Goal: Use online tool/utility: Utilize a website feature to perform a specific function

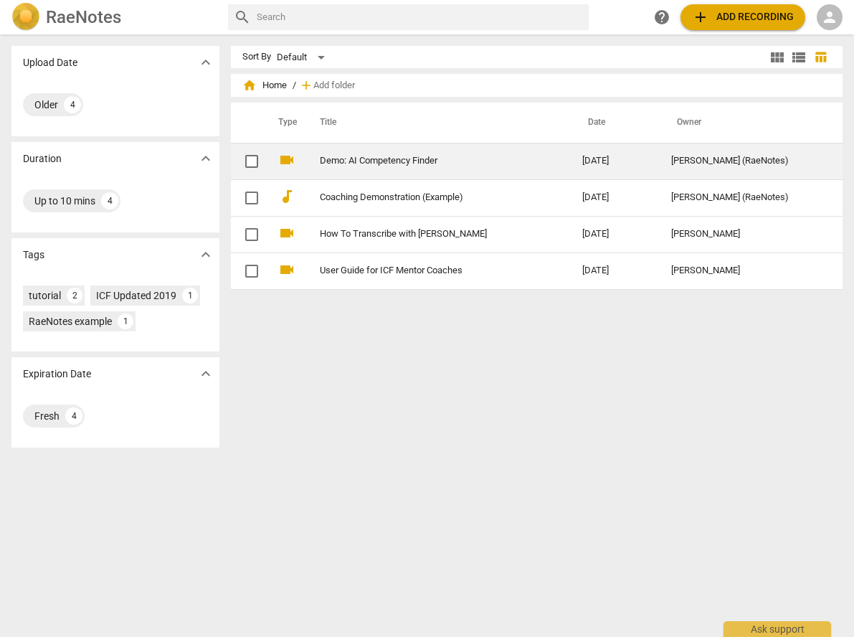
click at [383, 158] on link "Demo: AI Competency Finder" at bounding box center [425, 161] width 211 height 11
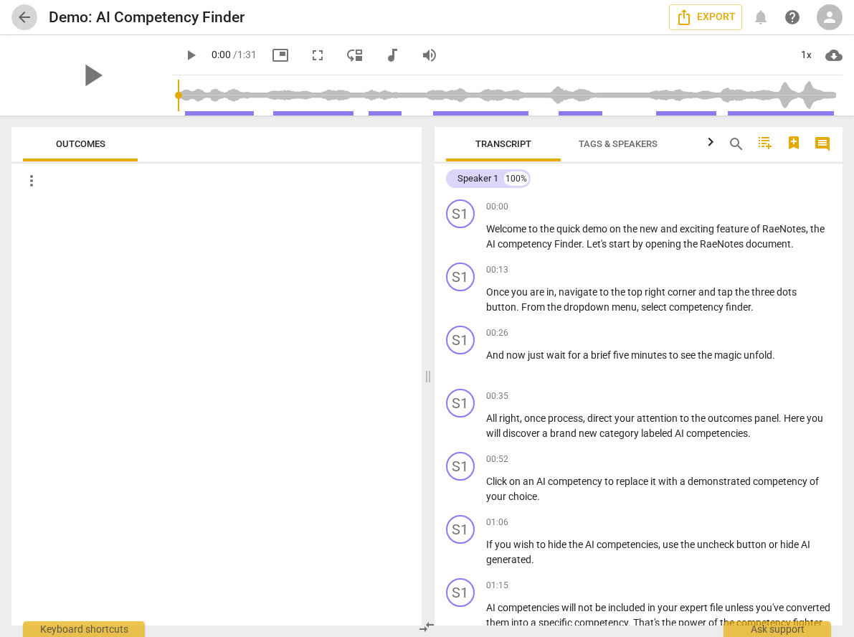
click at [27, 17] on span "arrow_back" at bounding box center [24, 17] width 17 height 17
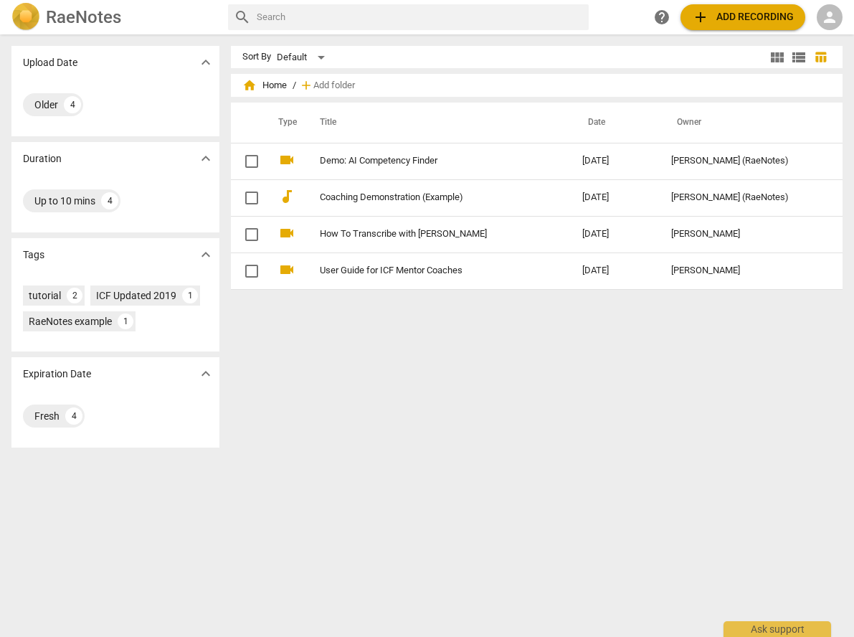
click at [27, 17] on img at bounding box center [25, 17] width 29 height 29
click at [832, 18] on span "person" at bounding box center [829, 17] width 17 height 17
click at [818, 30] on li "Login" at bounding box center [818, 34] width 52 height 34
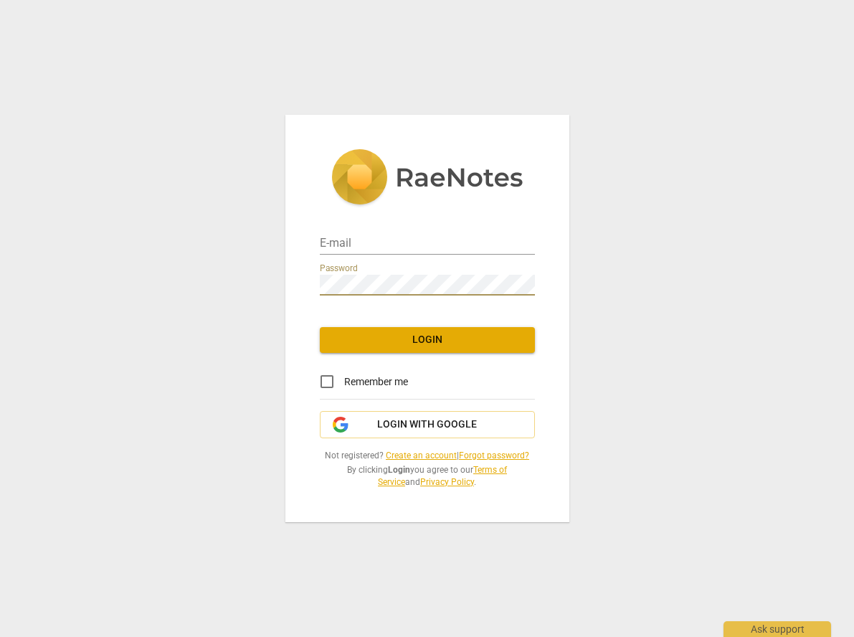
drag, startPoint x: 721, startPoint y: 298, endPoint x: 550, endPoint y: 221, distance: 187.8
click at [721, 297] on div "E-mail Password Login Remember me Login with Google Not registered? Create an a…" at bounding box center [427, 318] width 854 height 637
click at [355, 232] on div "E-mail" at bounding box center [427, 238] width 215 height 32
click at [353, 237] on input "email" at bounding box center [427, 244] width 215 height 21
click at [662, 278] on div "E-mail Password Login Remember me Login with Google Not registered? Create an a…" at bounding box center [427, 318] width 854 height 637
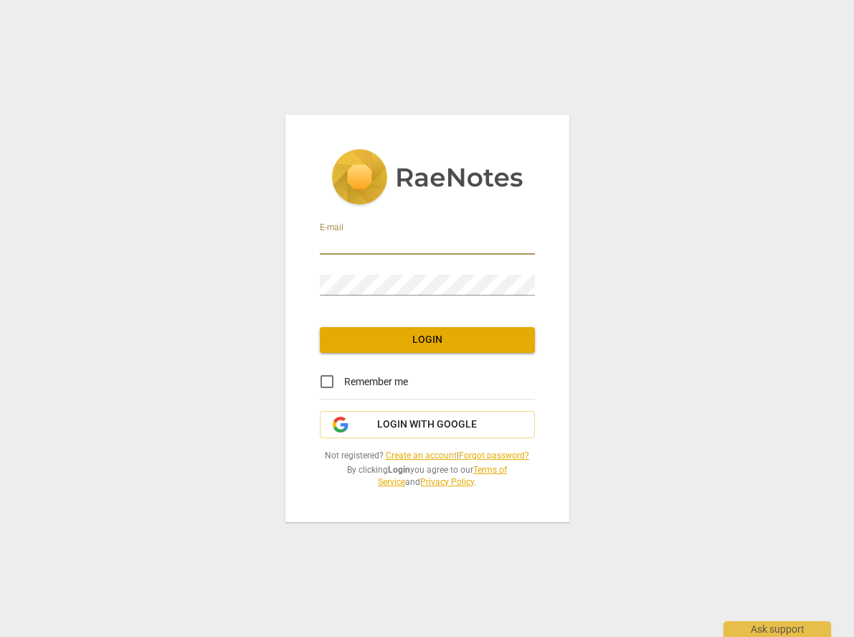
click at [381, 245] on input "email" at bounding box center [427, 244] width 215 height 21
click at [468, 420] on span "Login with Google" at bounding box center [427, 424] width 100 height 14
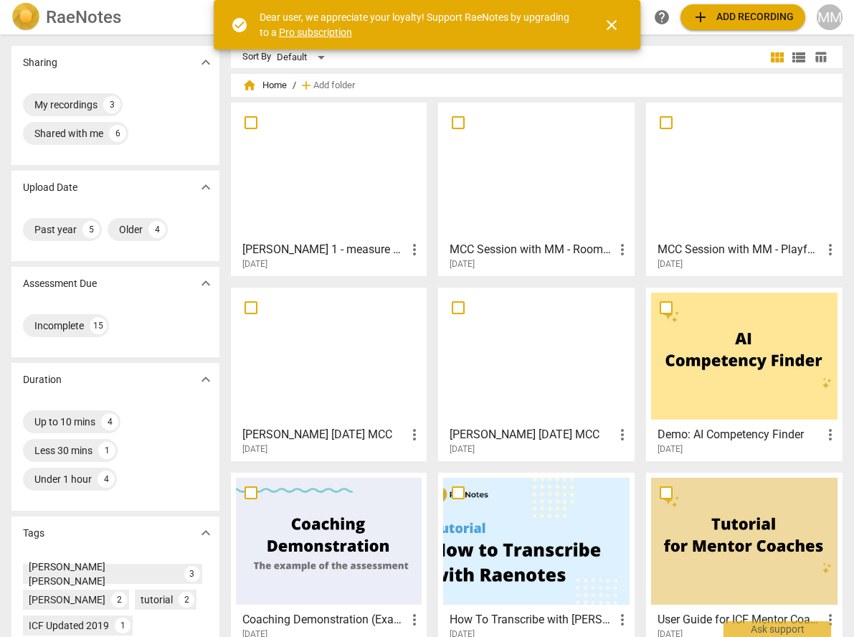
click at [321, 203] on div at bounding box center [329, 171] width 186 height 127
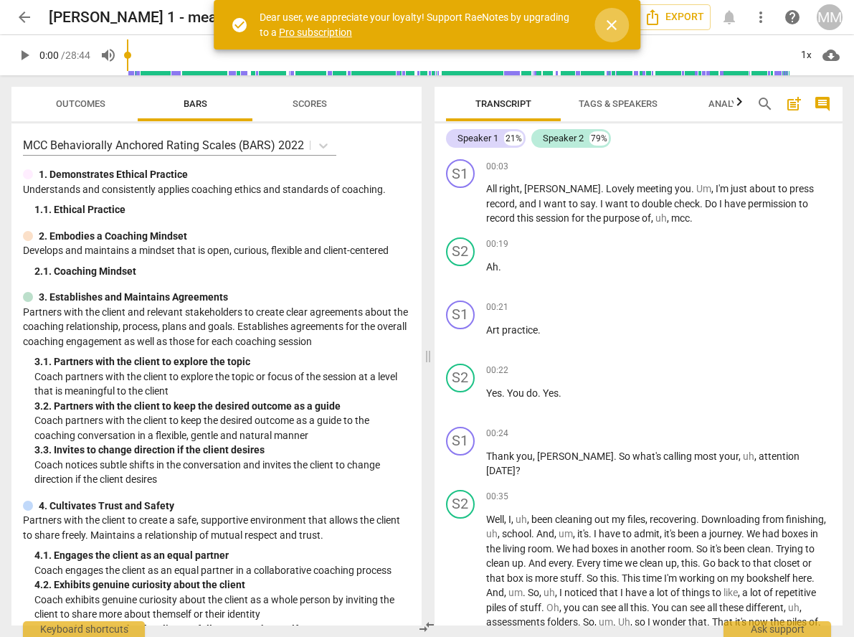
click at [612, 25] on span "close" at bounding box center [611, 24] width 17 height 17
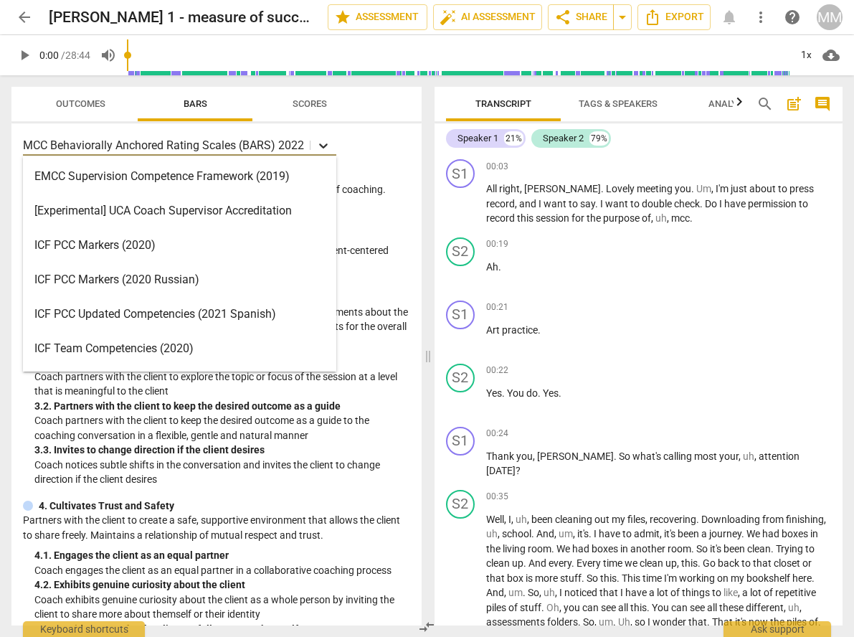
click at [315, 143] on div at bounding box center [323, 145] width 26 height 21
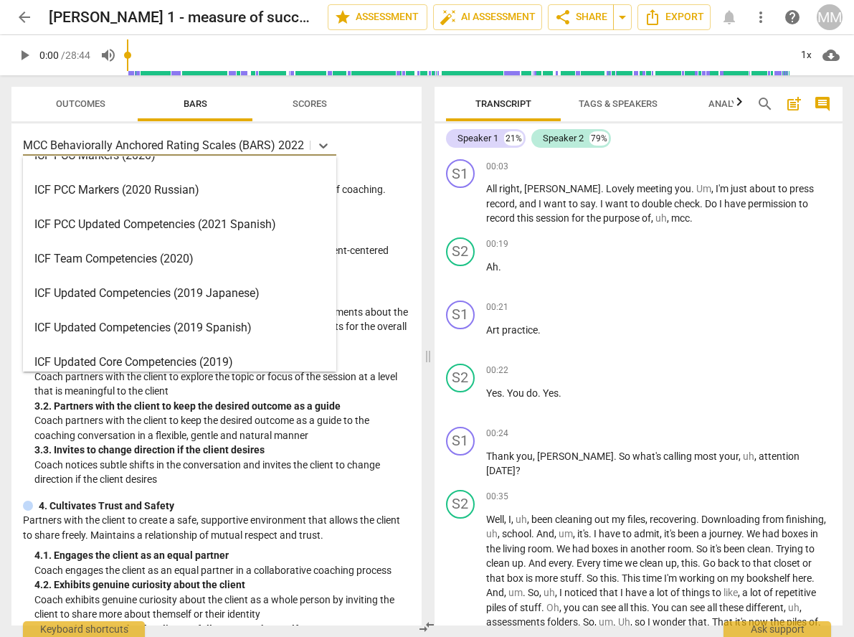
scroll to position [298, 0]
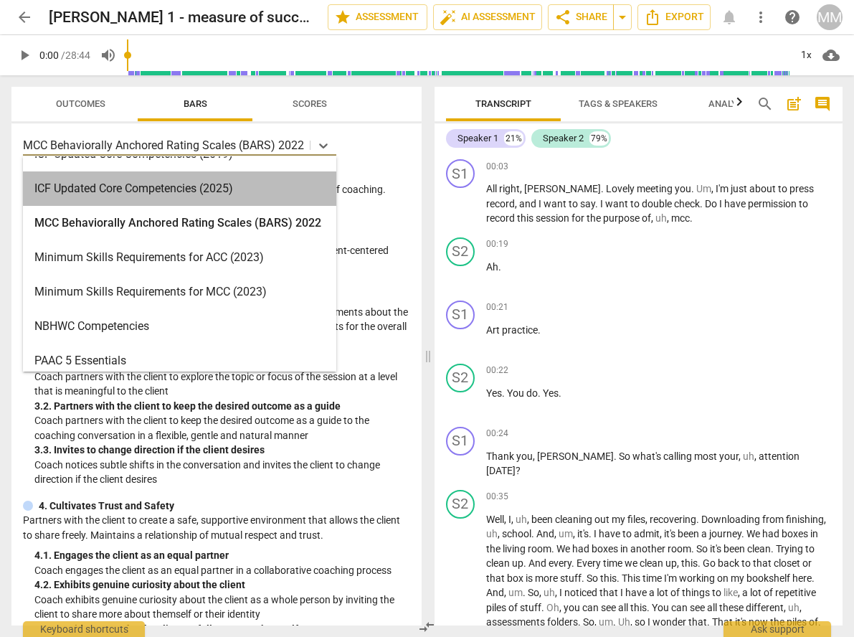
click at [192, 186] on div "ICF Updated Core Competencies (2025)" at bounding box center [179, 188] width 313 height 34
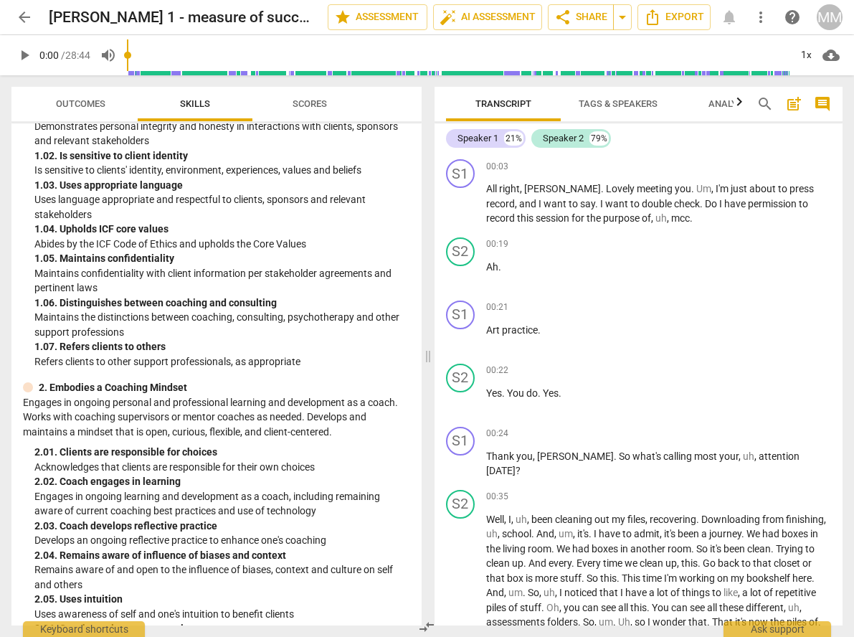
scroll to position [0, 0]
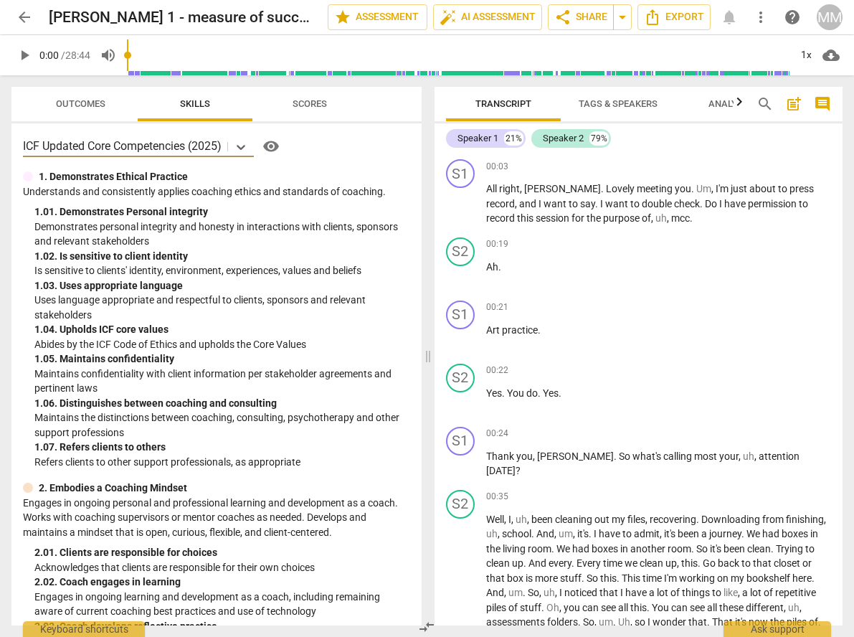
click at [93, 102] on span "Outcomes" at bounding box center [80, 103] width 49 height 11
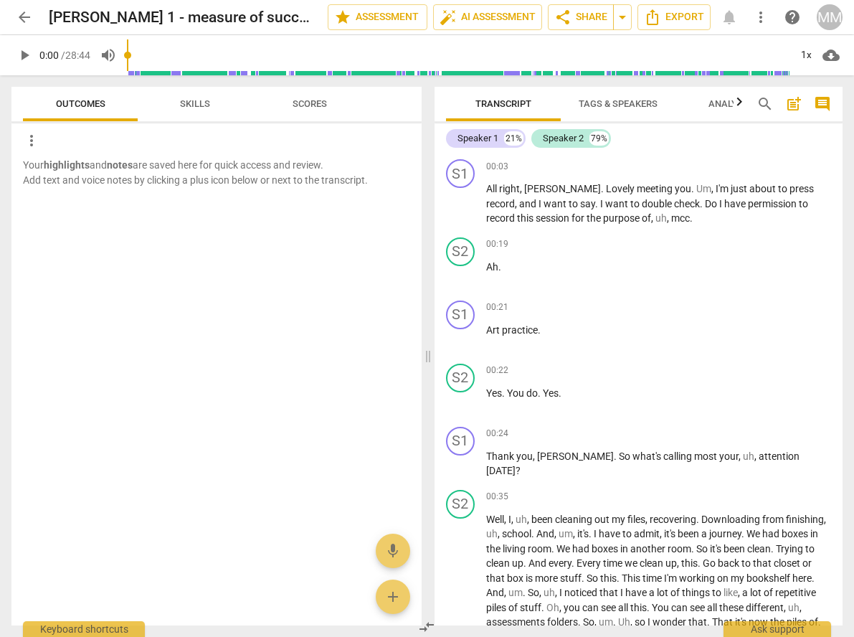
click at [207, 100] on span "Skills" at bounding box center [195, 103] width 30 height 11
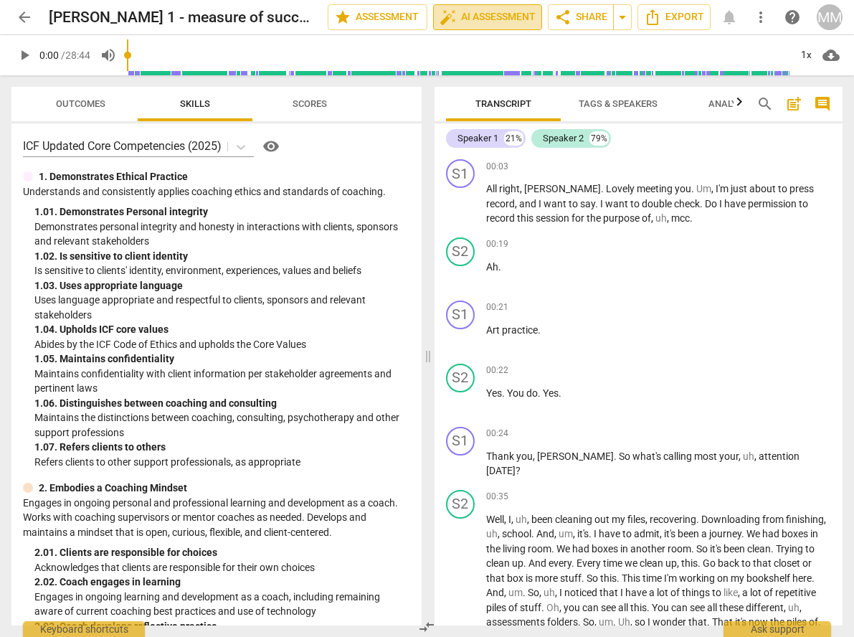
click at [528, 13] on span "auto_fix_high AI Assessment" at bounding box center [488, 17] width 96 height 17
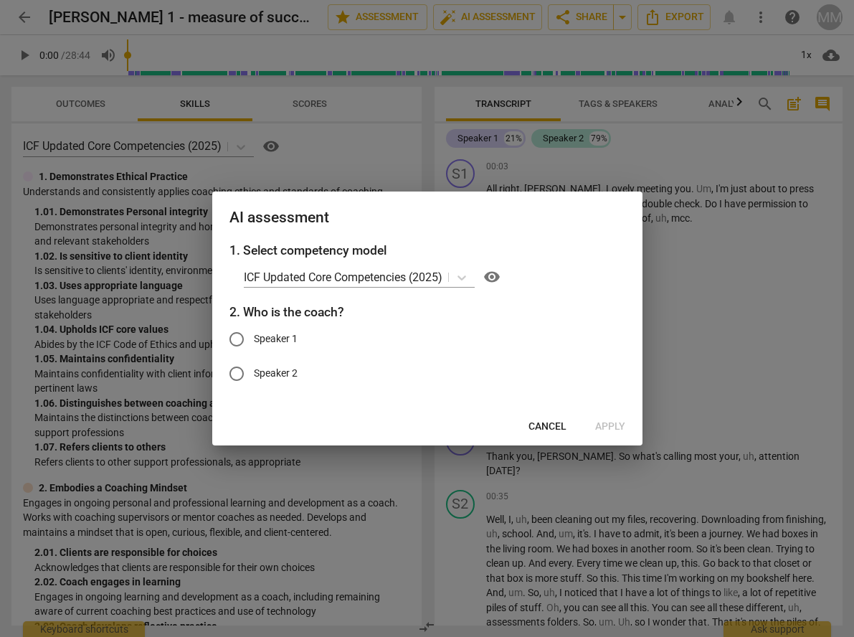
click at [227, 339] on input "Speaker 1" at bounding box center [236, 339] width 34 height 34
radio input "true"
click at [604, 425] on span "Apply" at bounding box center [610, 426] width 30 height 14
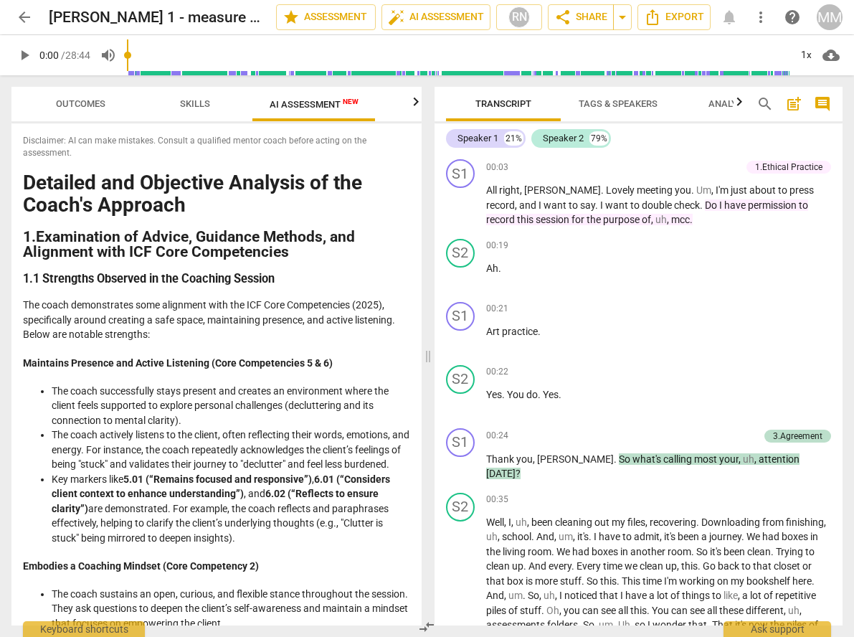
click at [300, 100] on span "AI Assessment New" at bounding box center [314, 104] width 89 height 11
click at [26, 19] on span "arrow_back" at bounding box center [24, 17] width 17 height 17
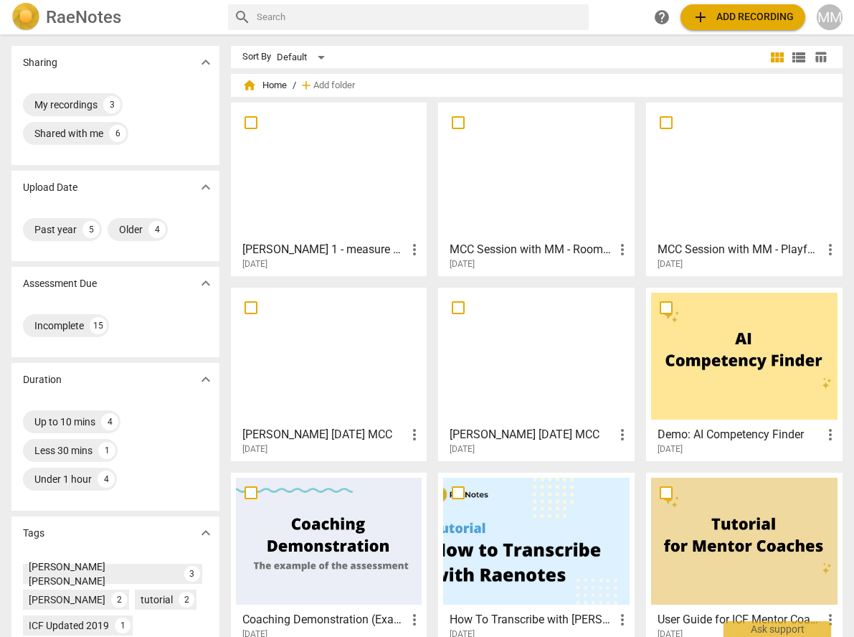
click at [779, 19] on span "add Add recording" at bounding box center [743, 17] width 102 height 17
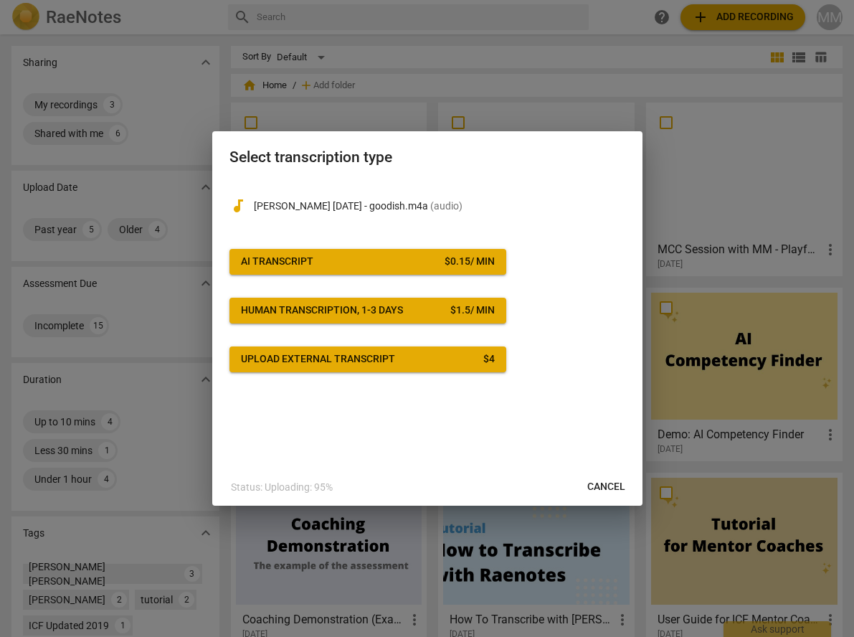
click at [401, 260] on span "AI Transcript $ 0.15 / min" at bounding box center [368, 262] width 254 height 14
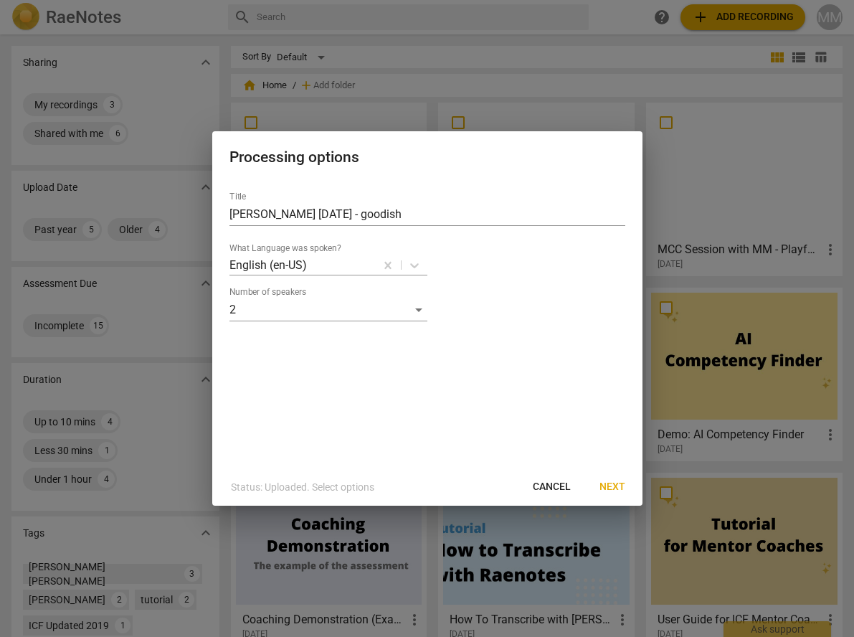
click at [615, 487] on span "Next" at bounding box center [612, 487] width 26 height 14
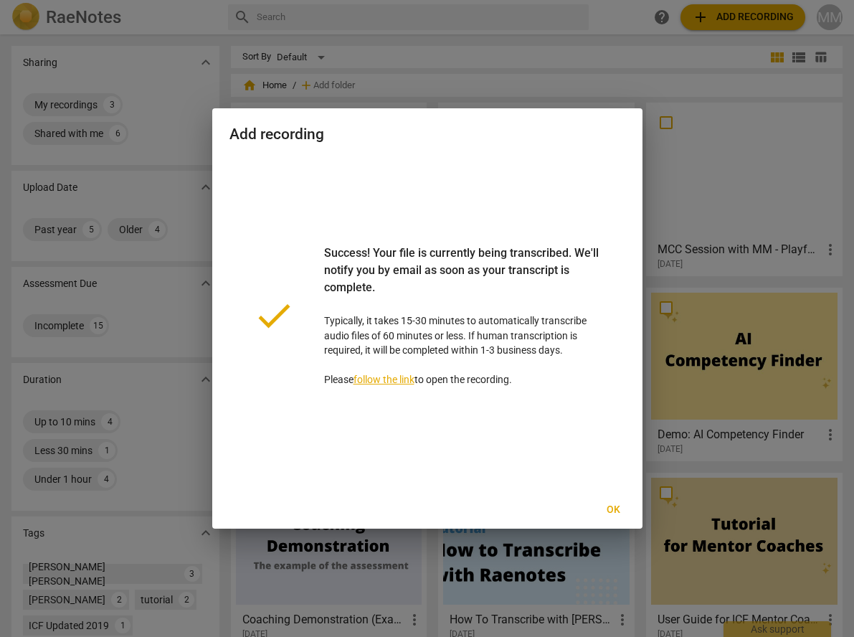
click at [612, 510] on span "Ok" at bounding box center [613, 510] width 23 height 14
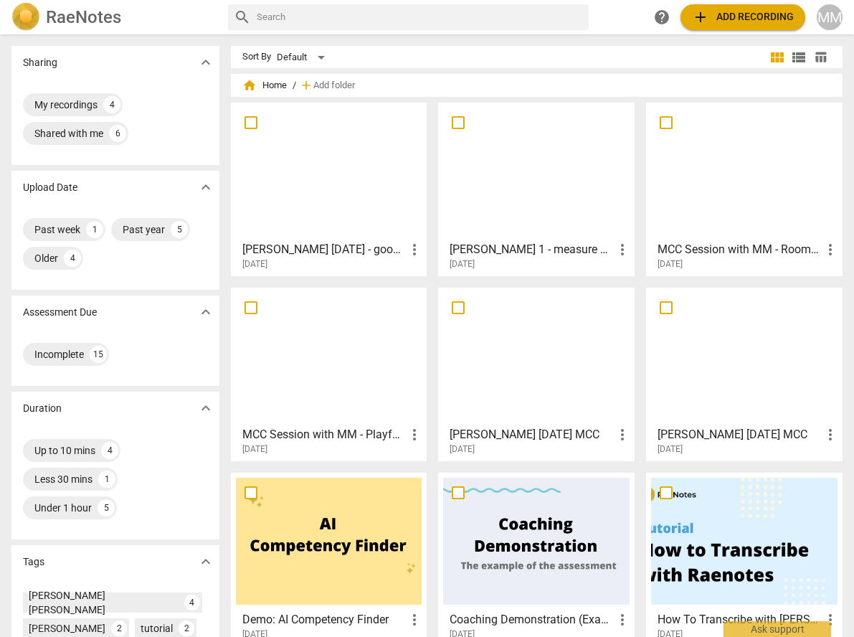
click at [326, 189] on div at bounding box center [329, 171] width 186 height 127
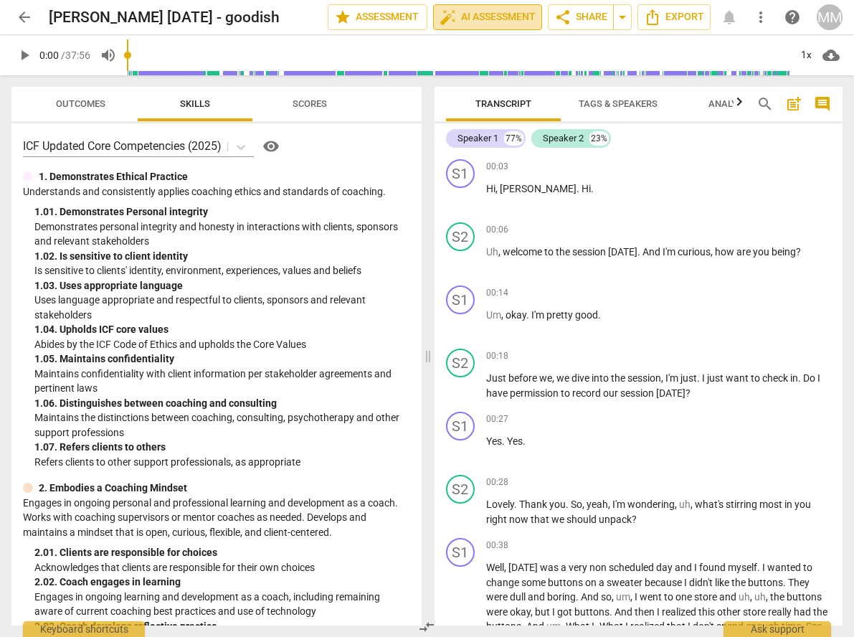
click at [513, 16] on span "auto_fix_high AI Assessment" at bounding box center [488, 17] width 96 height 17
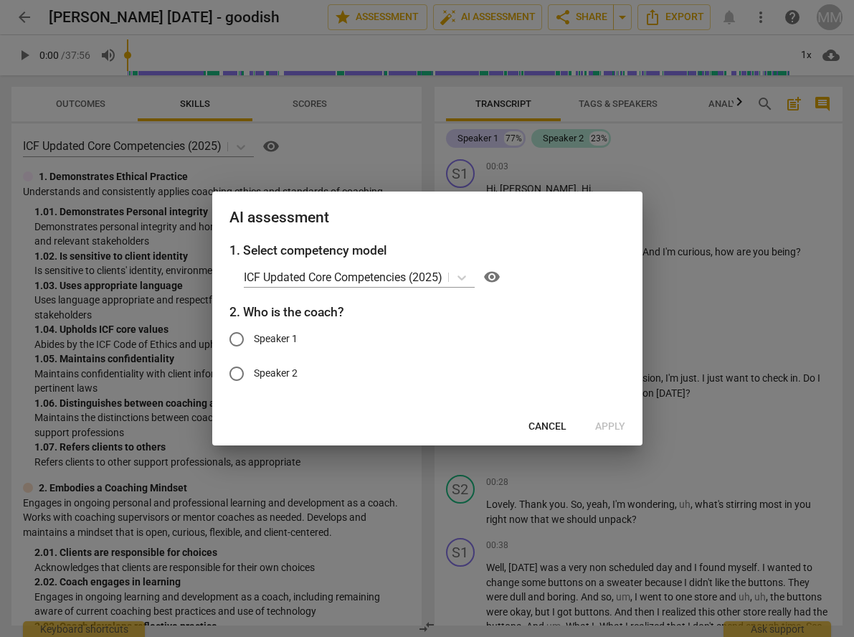
click at [563, 422] on span "Cancel" at bounding box center [547, 426] width 38 height 14
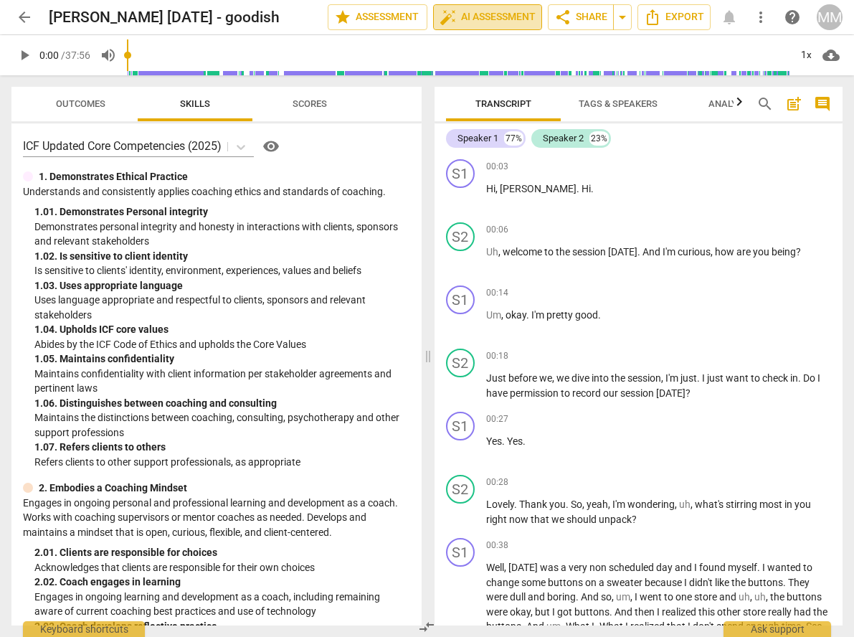
click at [496, 15] on span "auto_fix_high AI Assessment" at bounding box center [488, 17] width 96 height 17
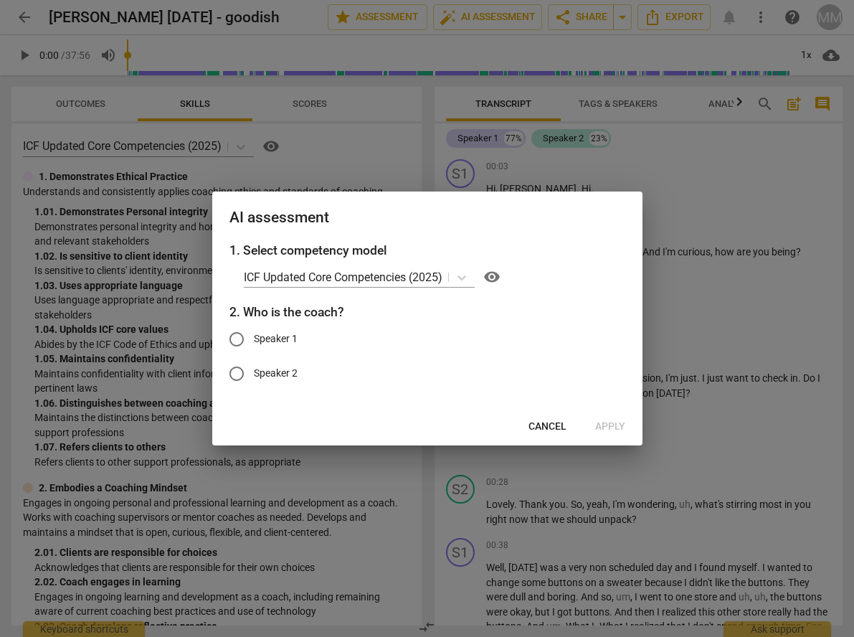
click at [274, 376] on span "Speaker 2" at bounding box center [276, 373] width 44 height 15
click at [254, 376] on input "Speaker 2" at bounding box center [236, 373] width 34 height 34
radio input "true"
click at [614, 425] on span "Apply" at bounding box center [610, 426] width 30 height 14
